Goal: Information Seeking & Learning: Learn about a topic

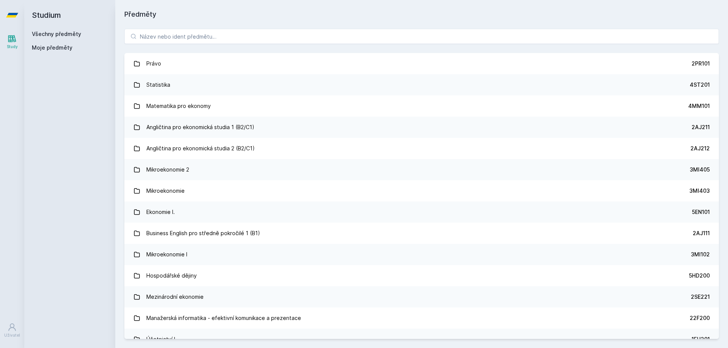
click at [253, 39] on div "[PERSON_NAME] dostávat tipy ohledně studia, nových testů, hodnocení učitelů a p…" at bounding box center [364, 33] width 728 height 67
click at [365, 49] on button "Ne" at bounding box center [365, 48] width 27 height 19
click at [259, 33] on div "[PERSON_NAME] dostávat tipy ohledně studia, nových testů, hodnocení učitelů a p…" at bounding box center [364, 33] width 728 height 67
click at [259, 35] on input "search" at bounding box center [421, 36] width 594 height 15
paste input "5HD416"
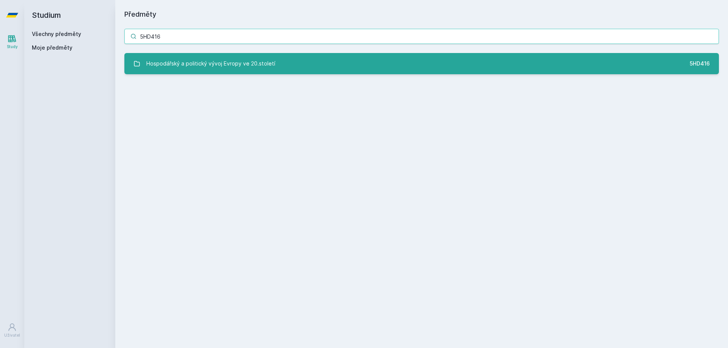
type input "5HD416"
click at [235, 67] on div "Hospodářský a politický vývoj Evropy ve 20.století" at bounding box center [210, 63] width 129 height 15
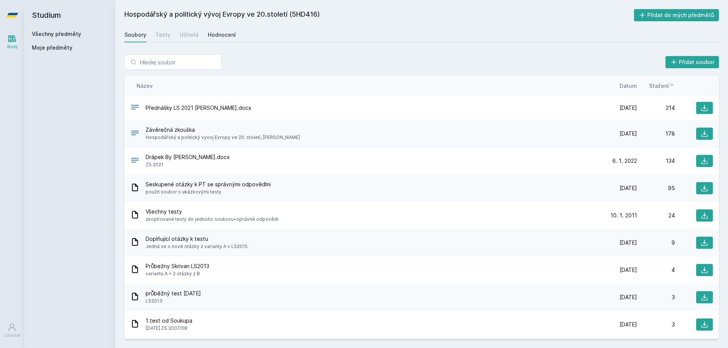
click at [220, 33] on div "Hodnocení" at bounding box center [222, 35] width 28 height 8
drag, startPoint x: 290, startPoint y: 74, endPoint x: 297, endPoint y: 73, distance: 7.0
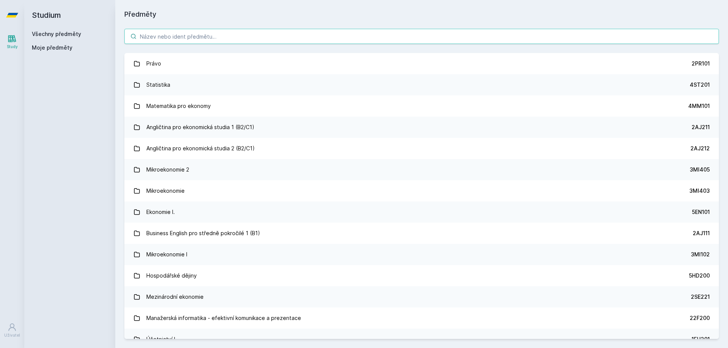
click at [259, 42] on input "search" at bounding box center [421, 36] width 594 height 15
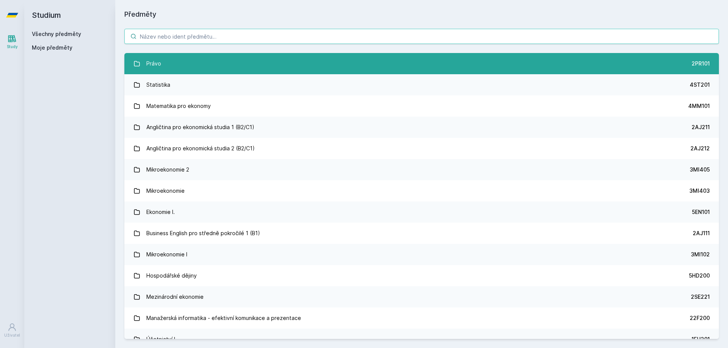
paste input "5PR222"
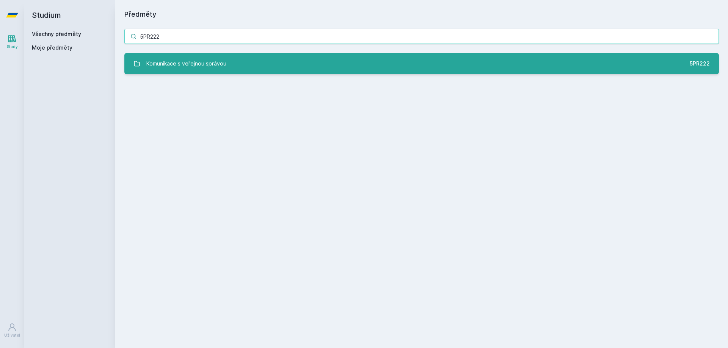
type input "5PR222"
click at [281, 61] on link "Komunikace s veřejnou správou 5PR222" at bounding box center [421, 63] width 594 height 21
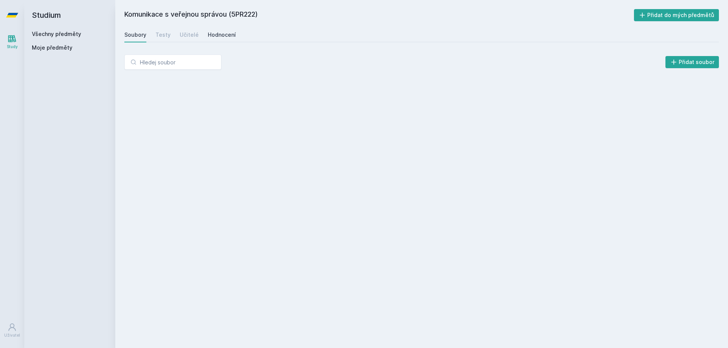
click at [221, 35] on div "Hodnocení" at bounding box center [222, 35] width 28 height 8
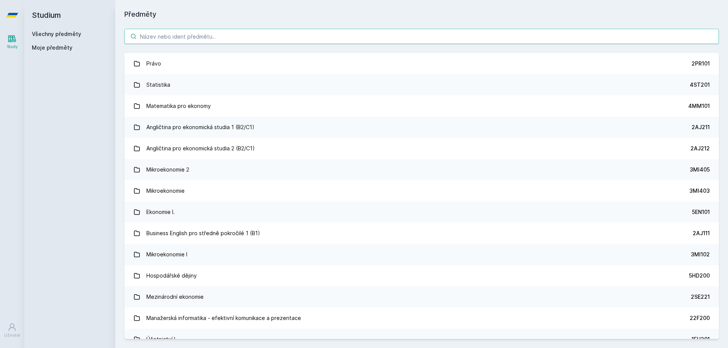
click at [230, 33] on input "search" at bounding box center [421, 36] width 594 height 15
paste input "5RE305"
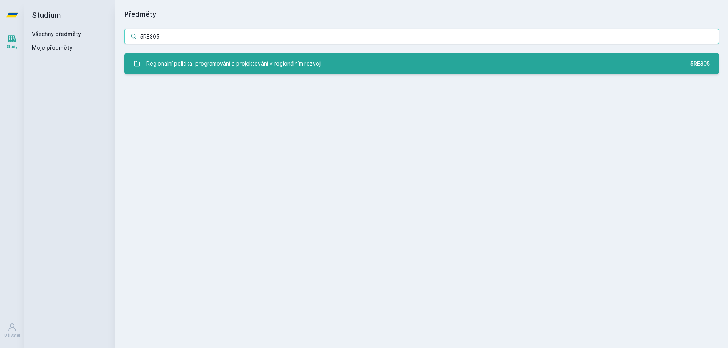
type input "5RE305"
click at [243, 56] on link "Regionální politika, programování a projektování v regionálním rozvoji 5RE305" at bounding box center [421, 63] width 594 height 21
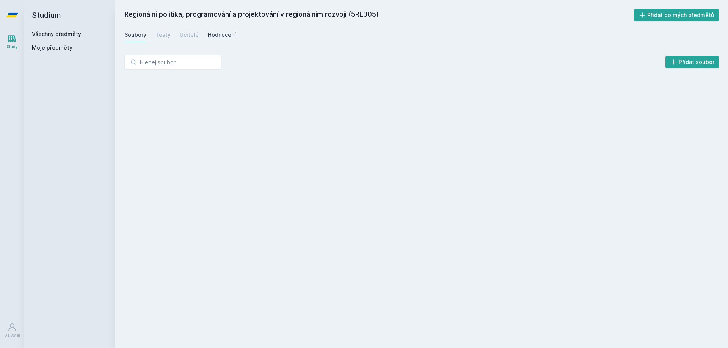
click at [215, 33] on div "Hodnocení" at bounding box center [222, 35] width 28 height 8
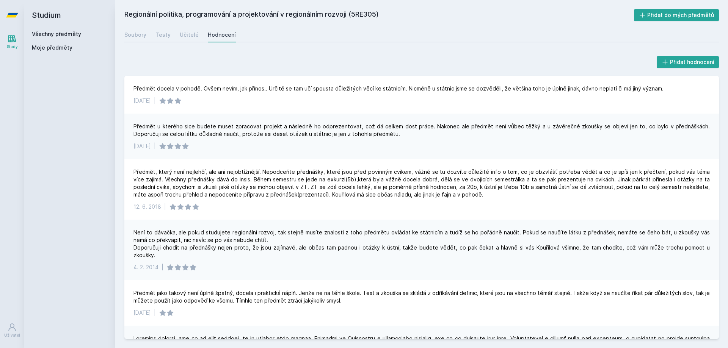
click at [584, 49] on div "Přidat hodnocení Předmět docela v pohodě. Ovšem nevím, jak přínos.. Určitě se t…" at bounding box center [421, 196] width 613 height 303
